Goal: Check status: Check status

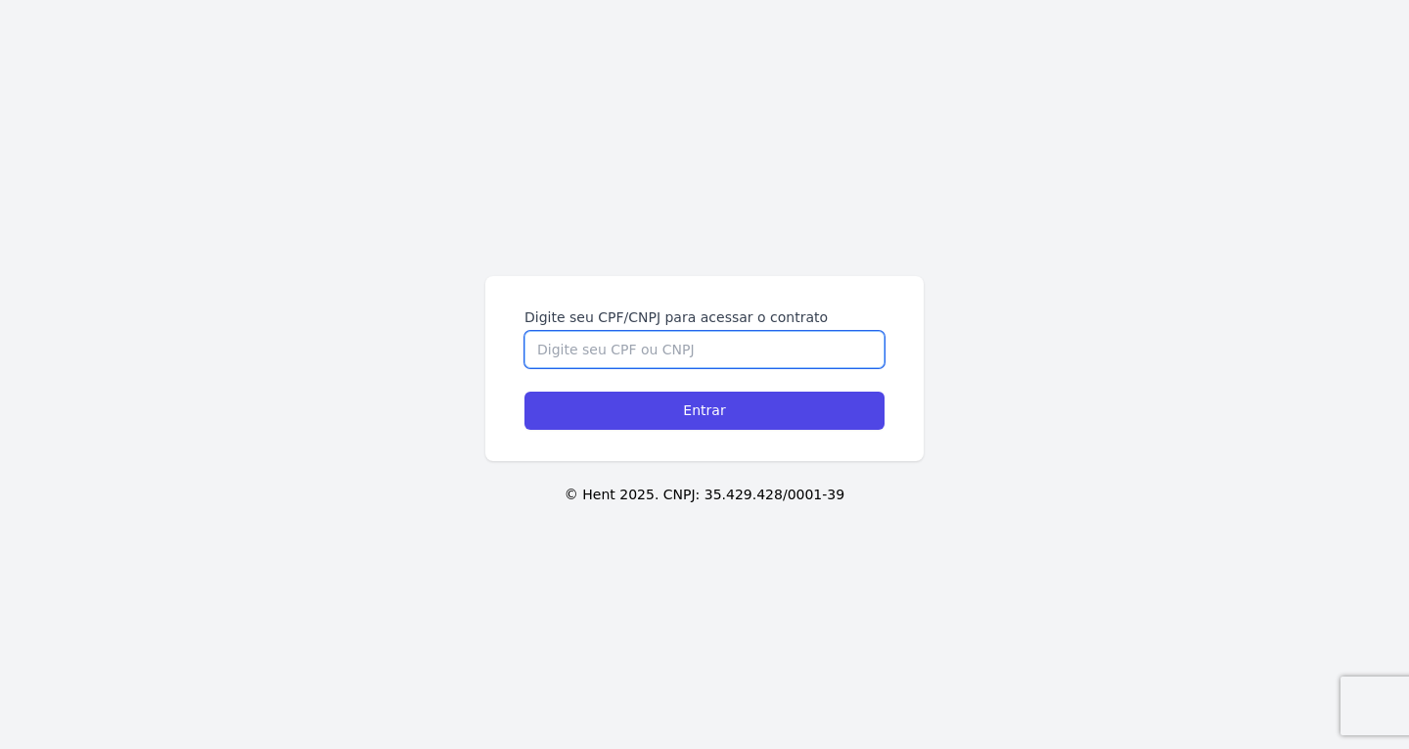
click at [626, 347] on input "Digite seu CPF/CNPJ para acessar o contrato" at bounding box center [705, 349] width 360 height 37
paste input "395.082.418-96"
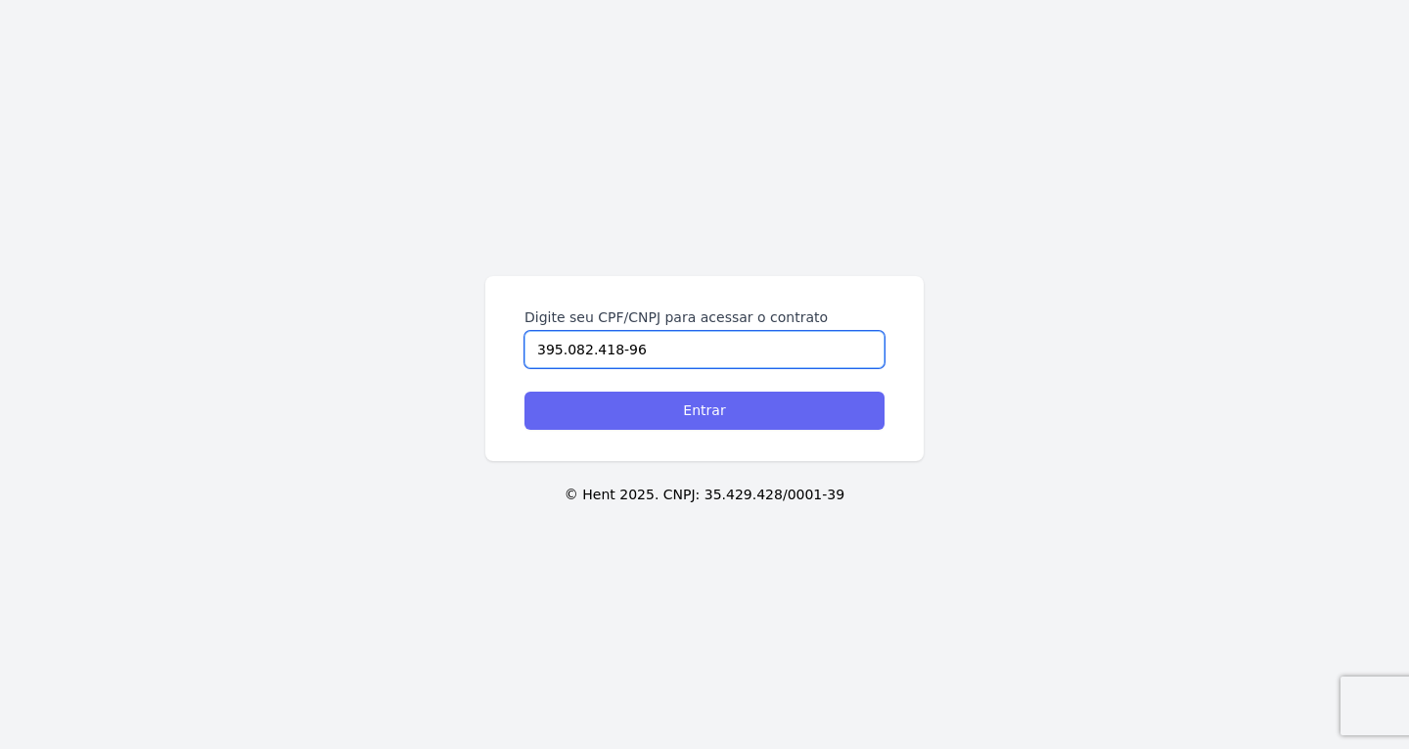
type input "395.082.418-96"
click at [645, 372] on input "Entrar" at bounding box center [705, 411] width 360 height 38
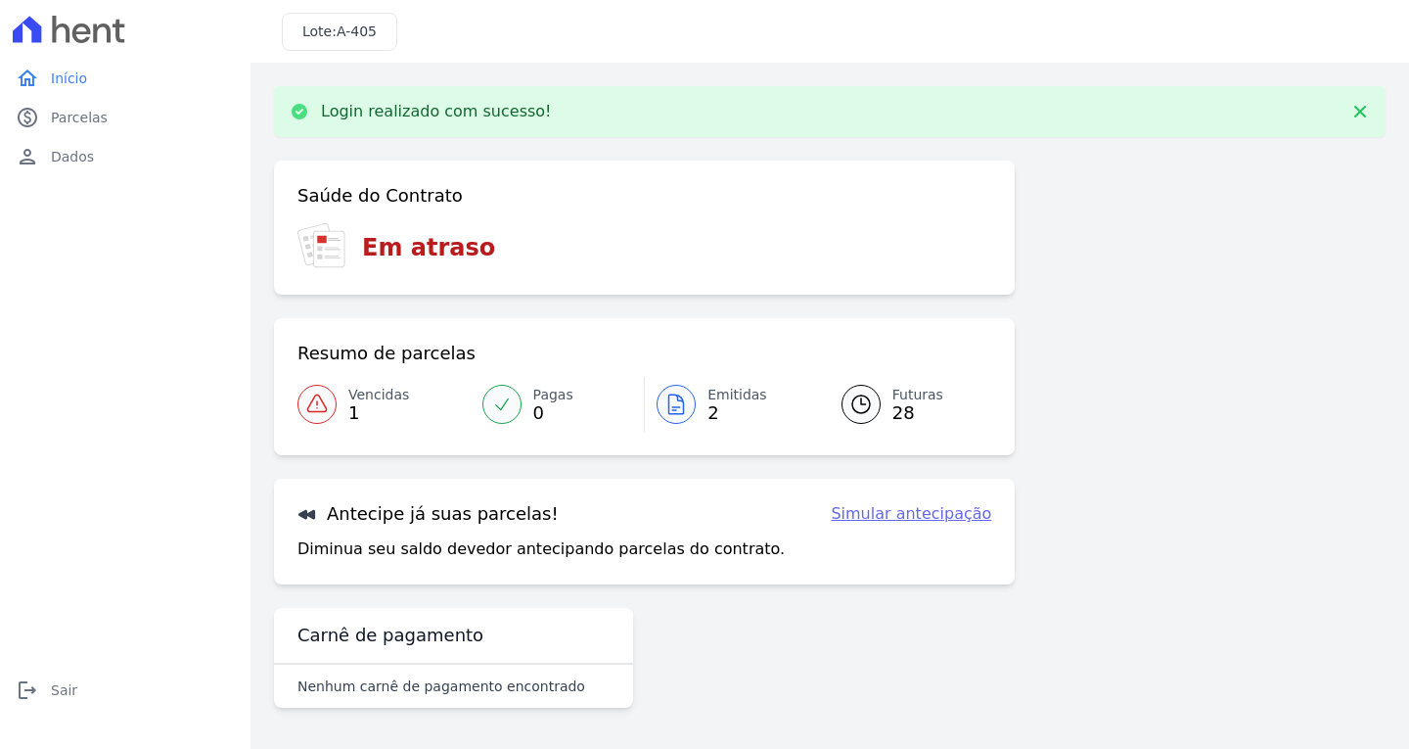
click at [669, 393] on icon at bounding box center [676, 403] width 23 height 23
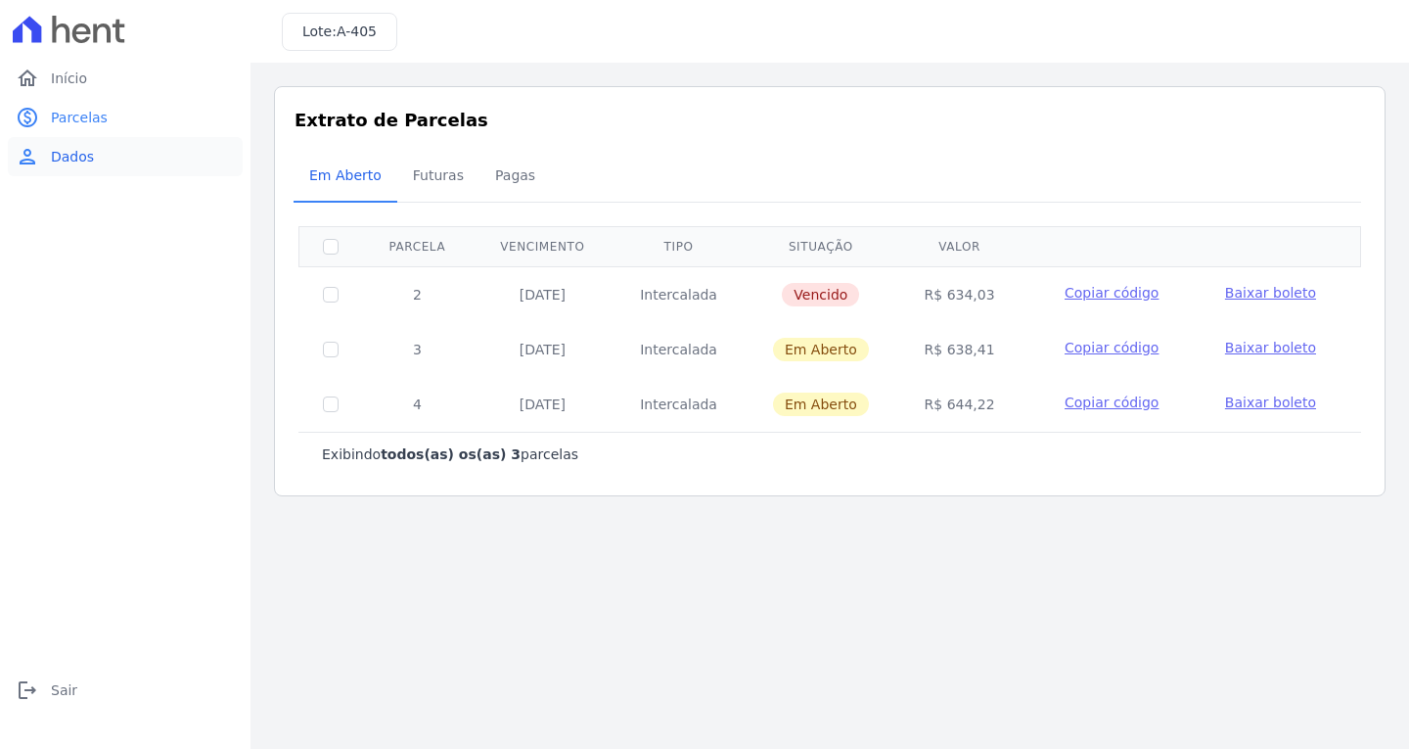
click at [64, 152] on span "Dados" at bounding box center [72, 157] width 43 height 20
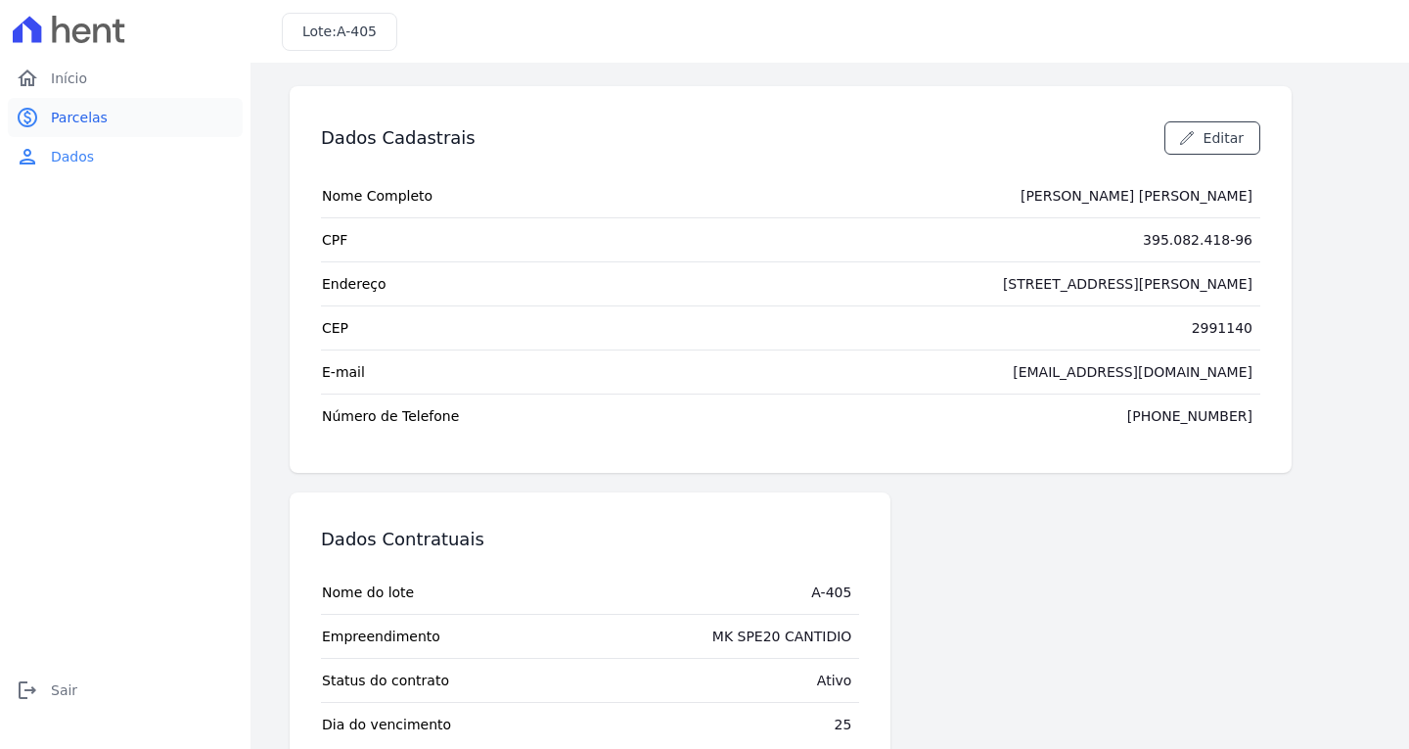
click at [69, 119] on span "Parcelas" at bounding box center [79, 118] width 57 height 20
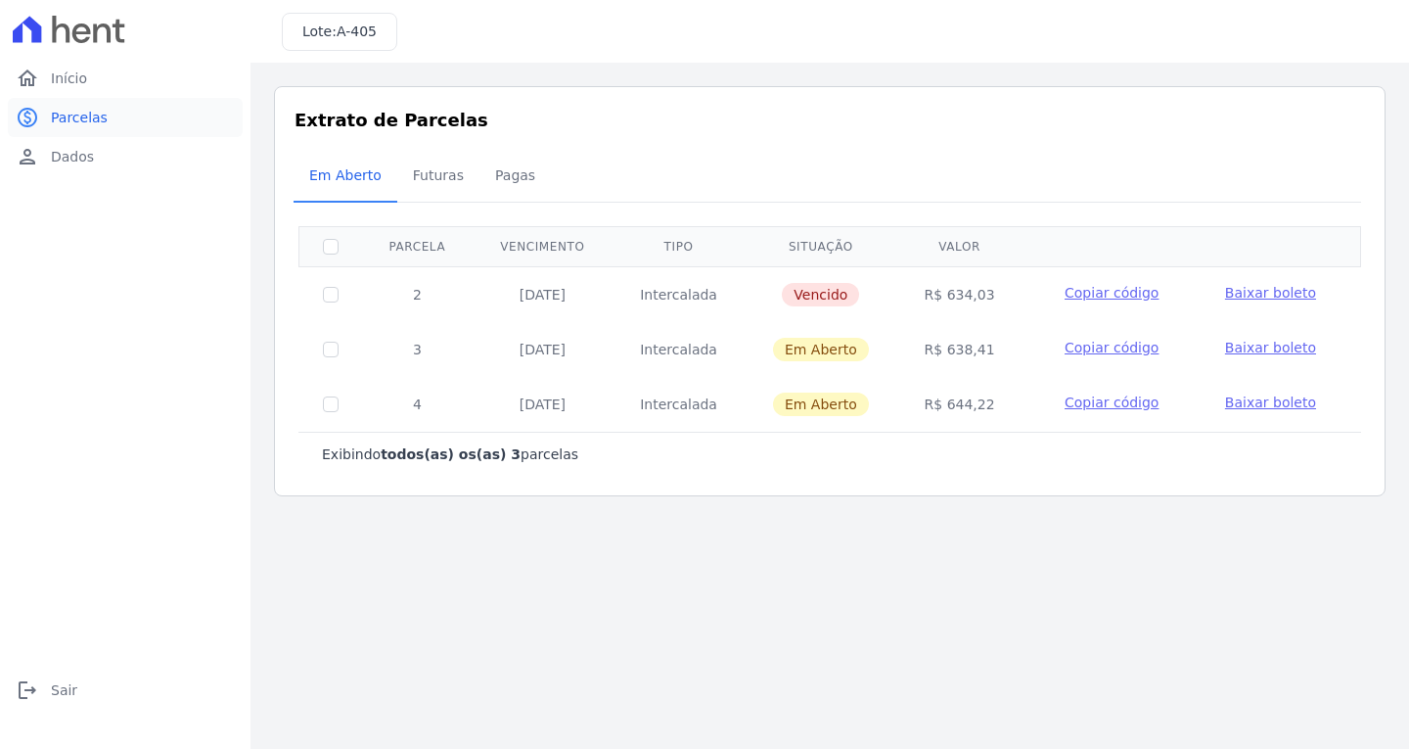
click at [95, 122] on span "Parcelas" at bounding box center [79, 118] width 57 height 20
click at [70, 82] on span "Início" at bounding box center [69, 79] width 36 height 20
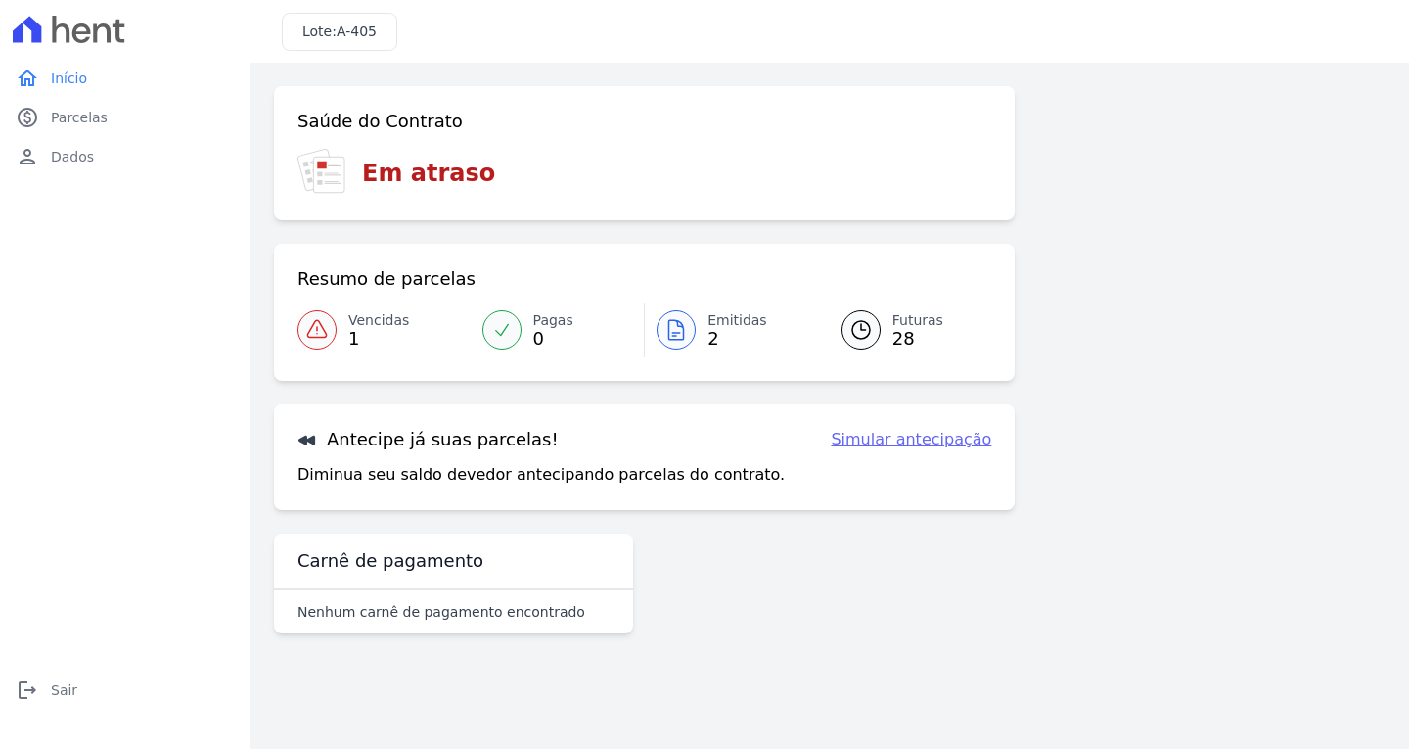
click at [873, 336] on div at bounding box center [861, 329] width 39 height 39
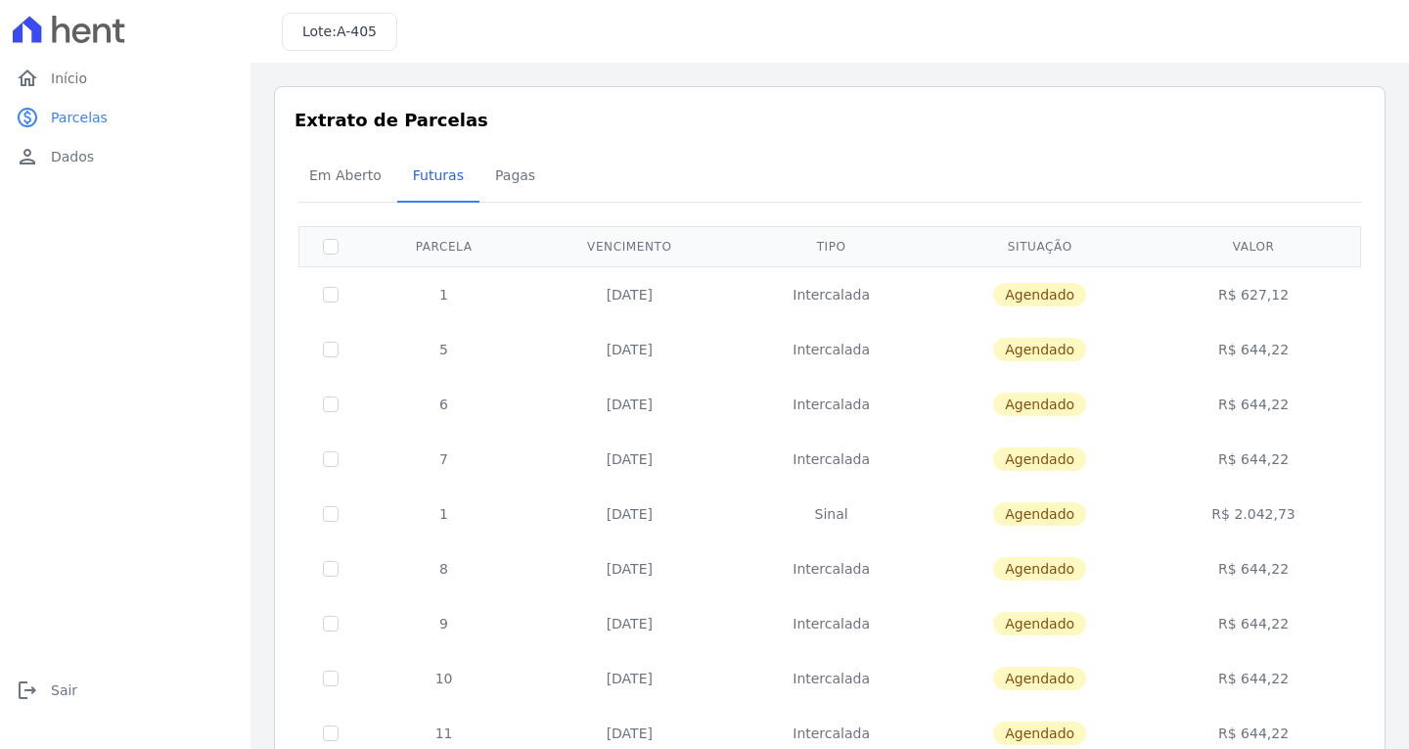
drag, startPoint x: 481, startPoint y: 206, endPoint x: 371, endPoint y: 264, distance: 124.4
drag, startPoint x: 371, startPoint y: 264, endPoint x: 62, endPoint y: 688, distance: 524.7
click at [62, 688] on span "Sair" at bounding box center [64, 690] width 26 height 20
